Goal: Transaction & Acquisition: Download file/media

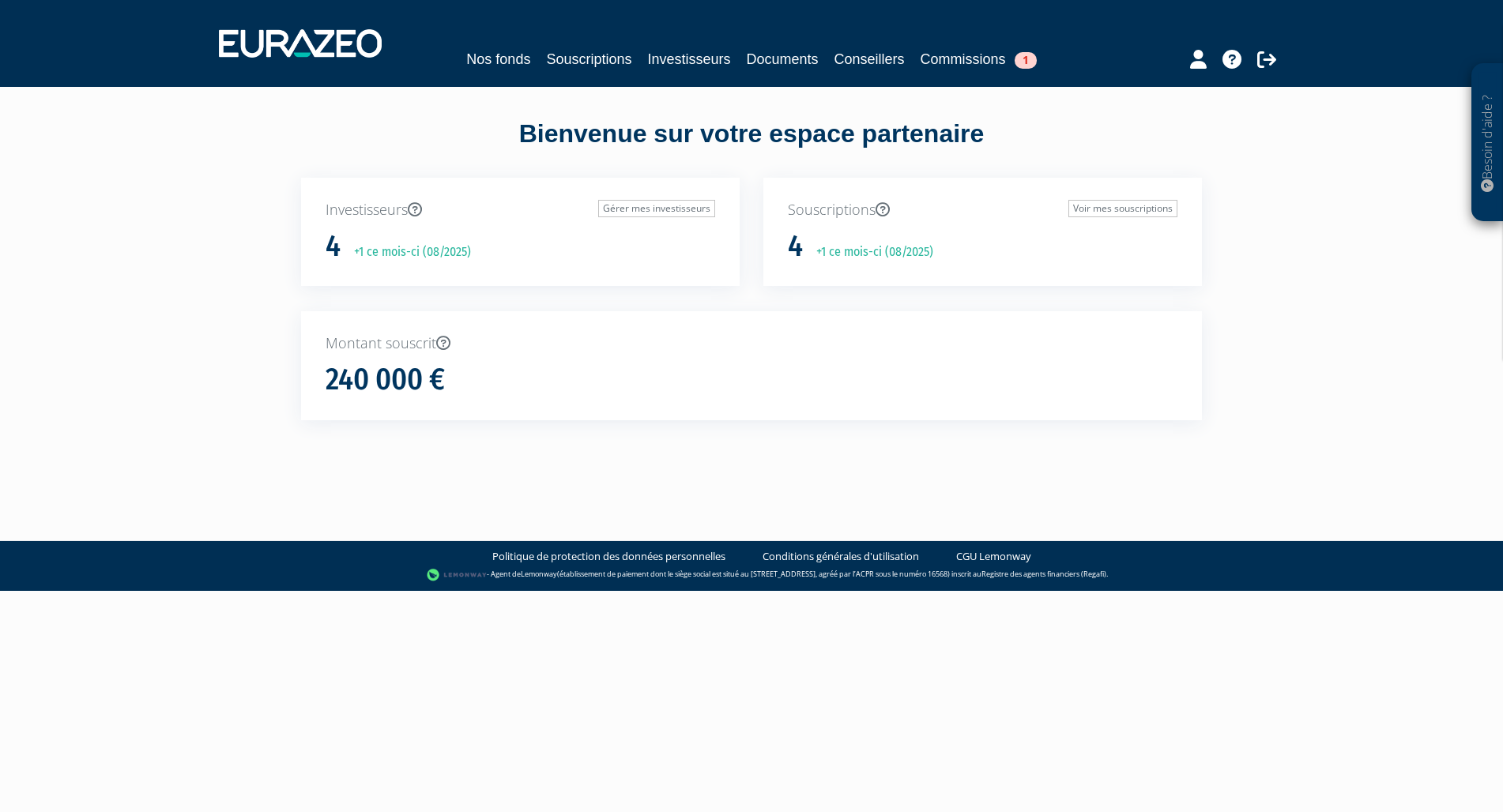
click at [839, 216] on p "Souscriptions Voir mes souscriptions" at bounding box center [983, 209] width 390 height 21
click at [1101, 211] on link "Voir mes souscriptions" at bounding box center [1123, 208] width 109 height 18
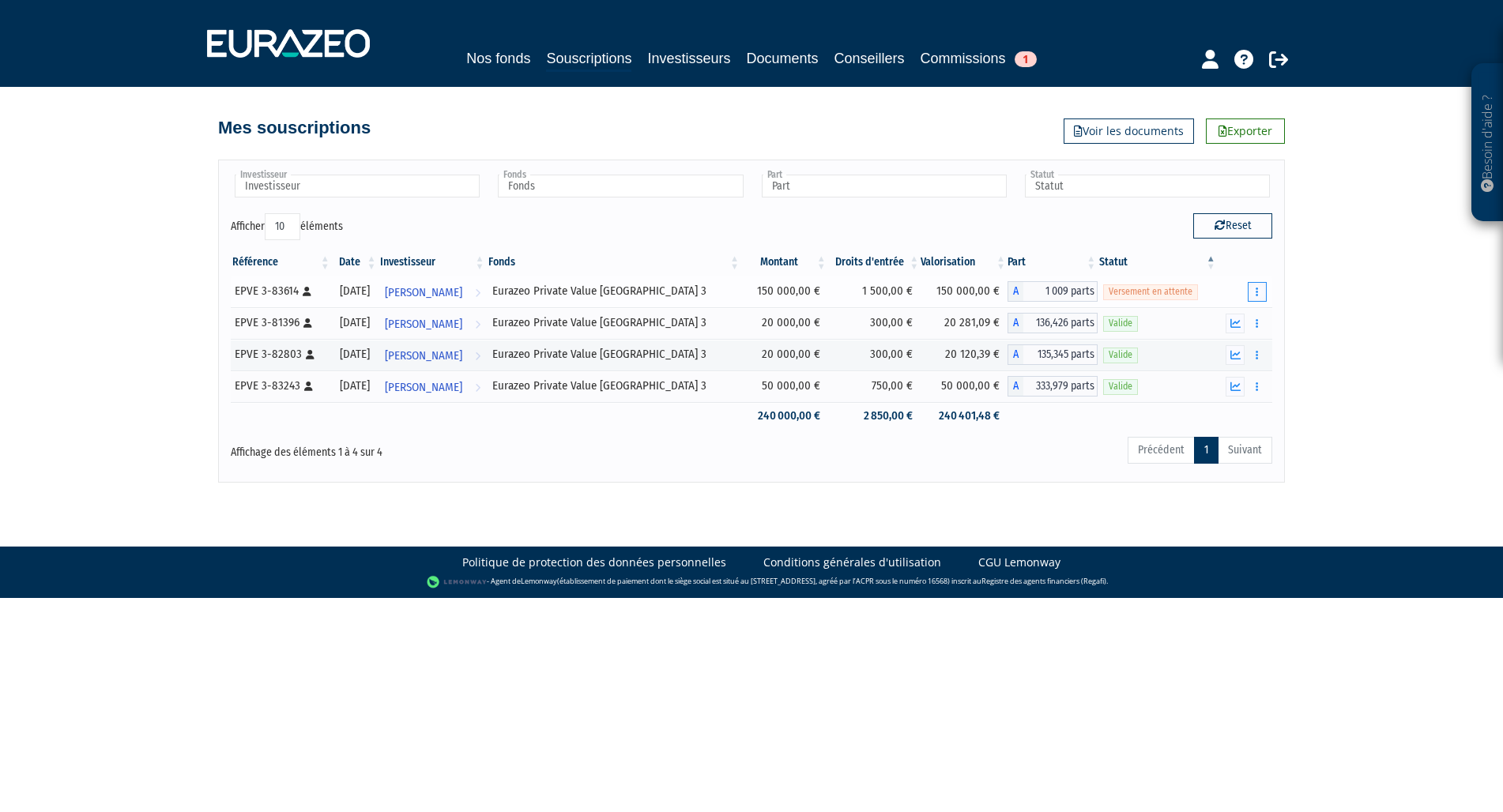
click at [1255, 292] on button "button" at bounding box center [1258, 292] width 19 height 20
click at [1221, 318] on link "Documents" at bounding box center [1203, 320] width 118 height 26
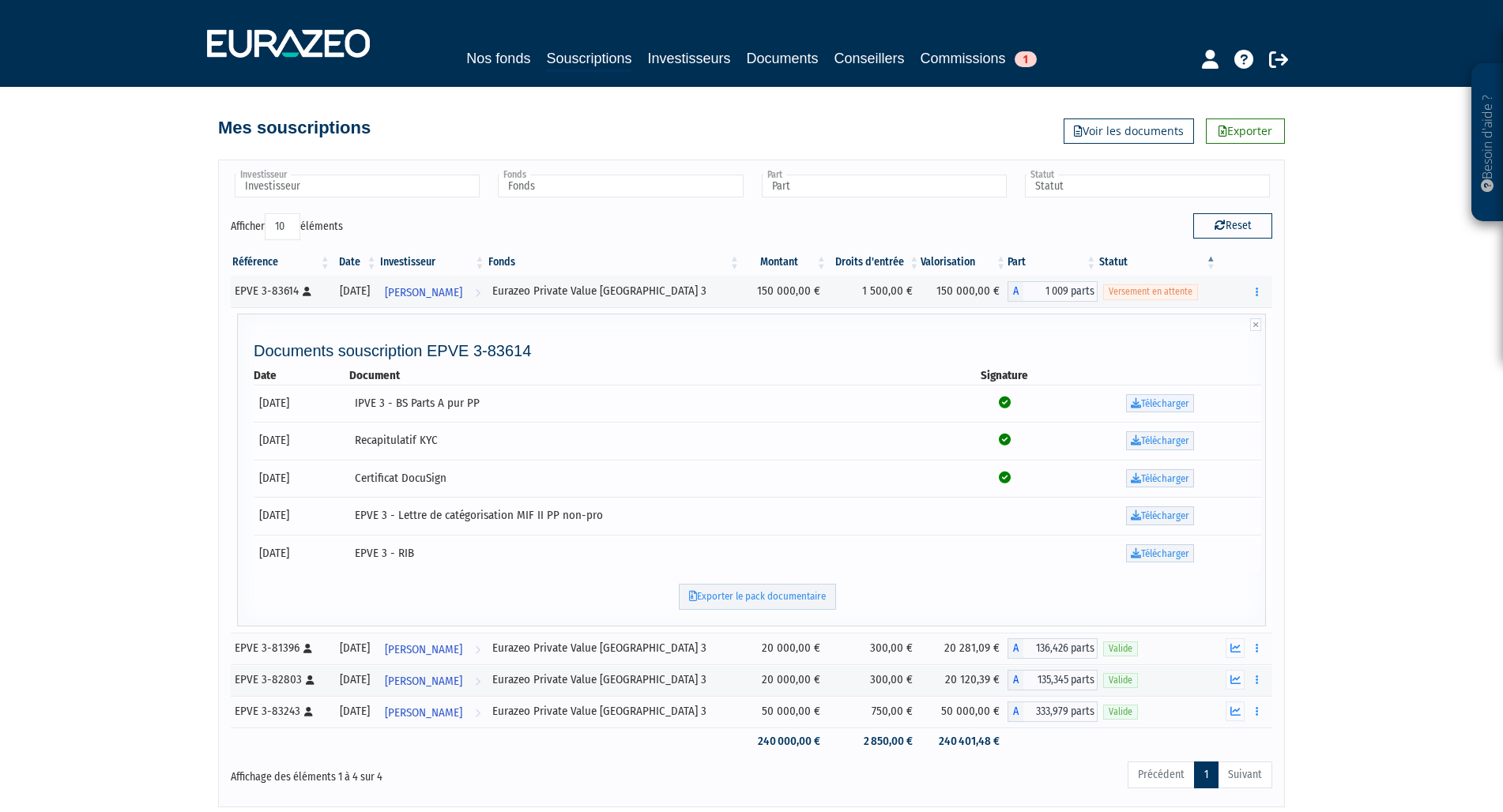
click at [1162, 401] on link "Télécharger" at bounding box center [1160, 403] width 68 height 19
click at [1166, 441] on link "Télécharger" at bounding box center [1160, 441] width 68 height 19
click at [1167, 479] on link "Télécharger" at bounding box center [1160, 478] width 68 height 19
click at [1203, 527] on td "Télécharger" at bounding box center [1160, 515] width 201 height 38
click at [1151, 512] on link "Télécharger" at bounding box center [1160, 516] width 68 height 19
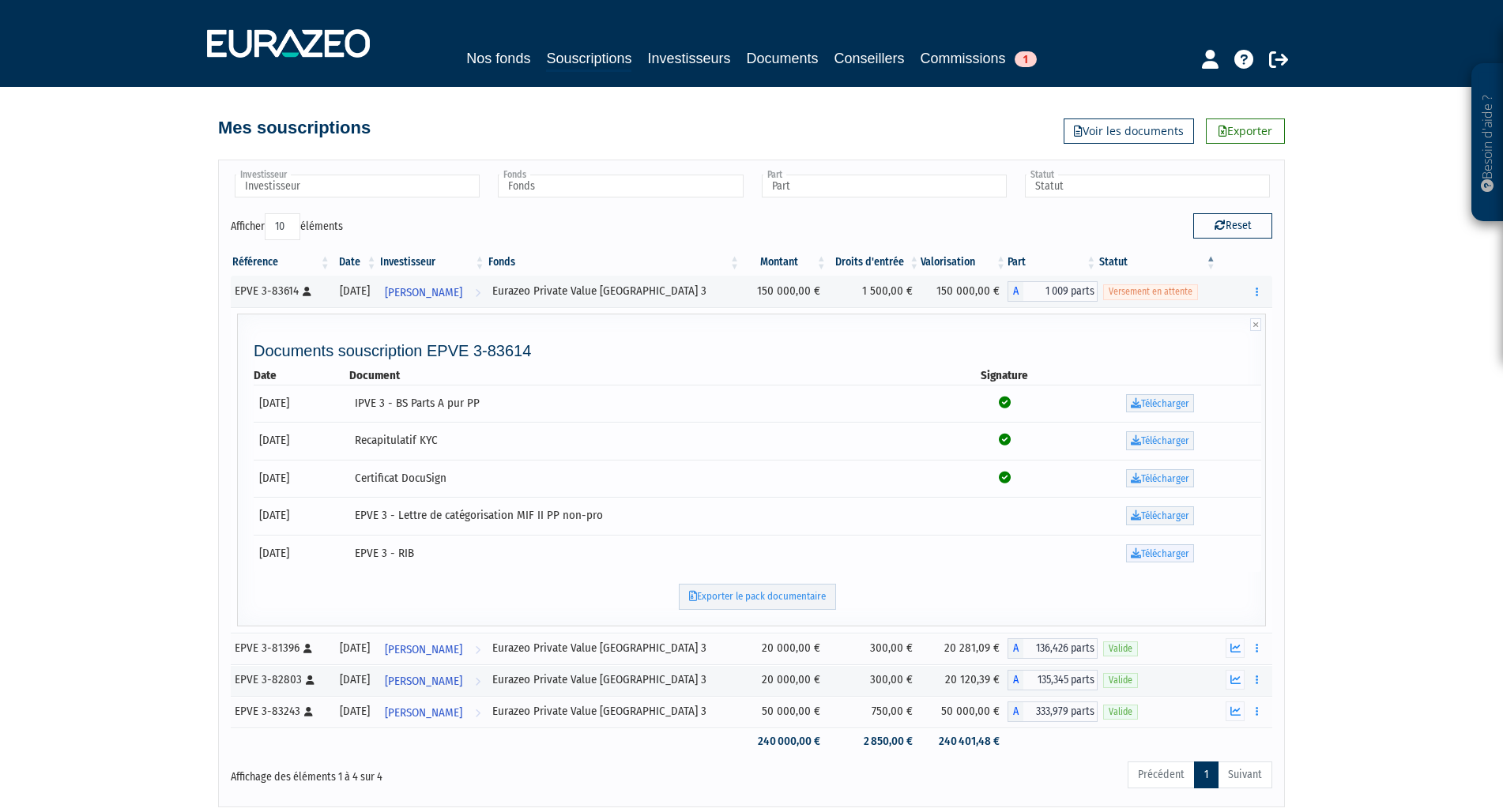
click at [1170, 557] on link "Télécharger" at bounding box center [1160, 553] width 68 height 19
